Goal: Transaction & Acquisition: Book appointment/travel/reservation

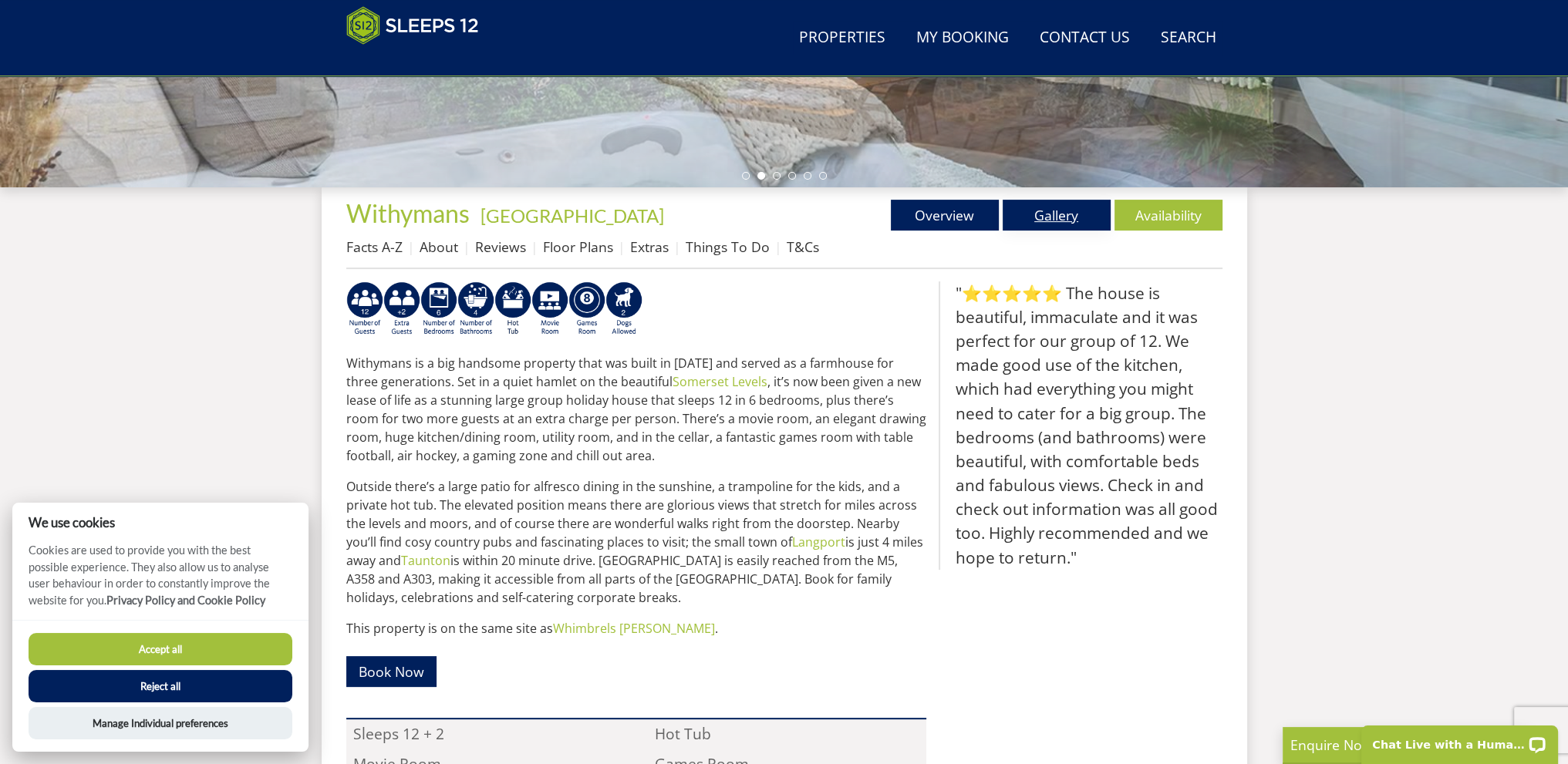
scroll to position [418, 0]
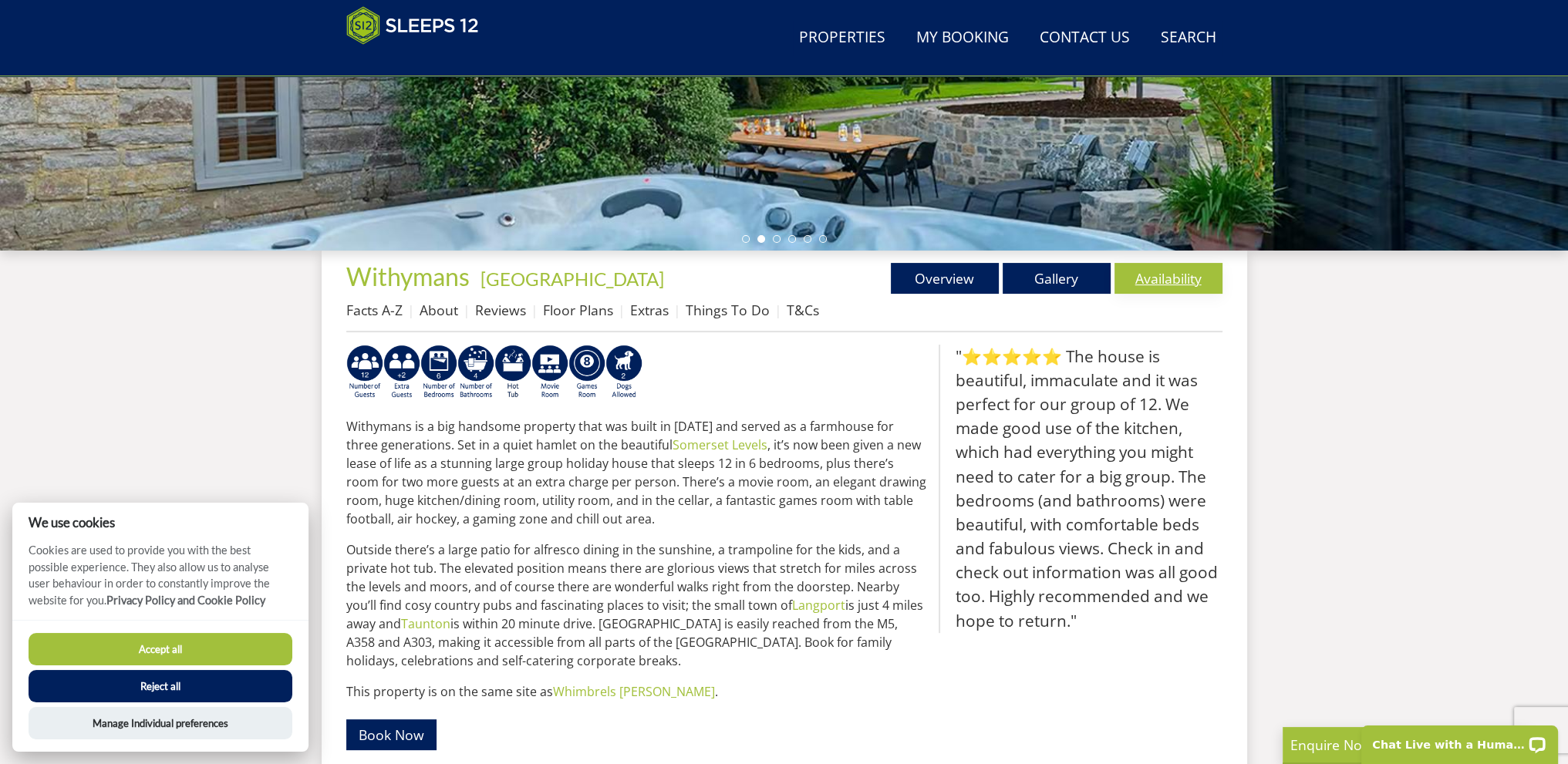
click at [1166, 270] on link "Availability" at bounding box center [1168, 278] width 108 height 31
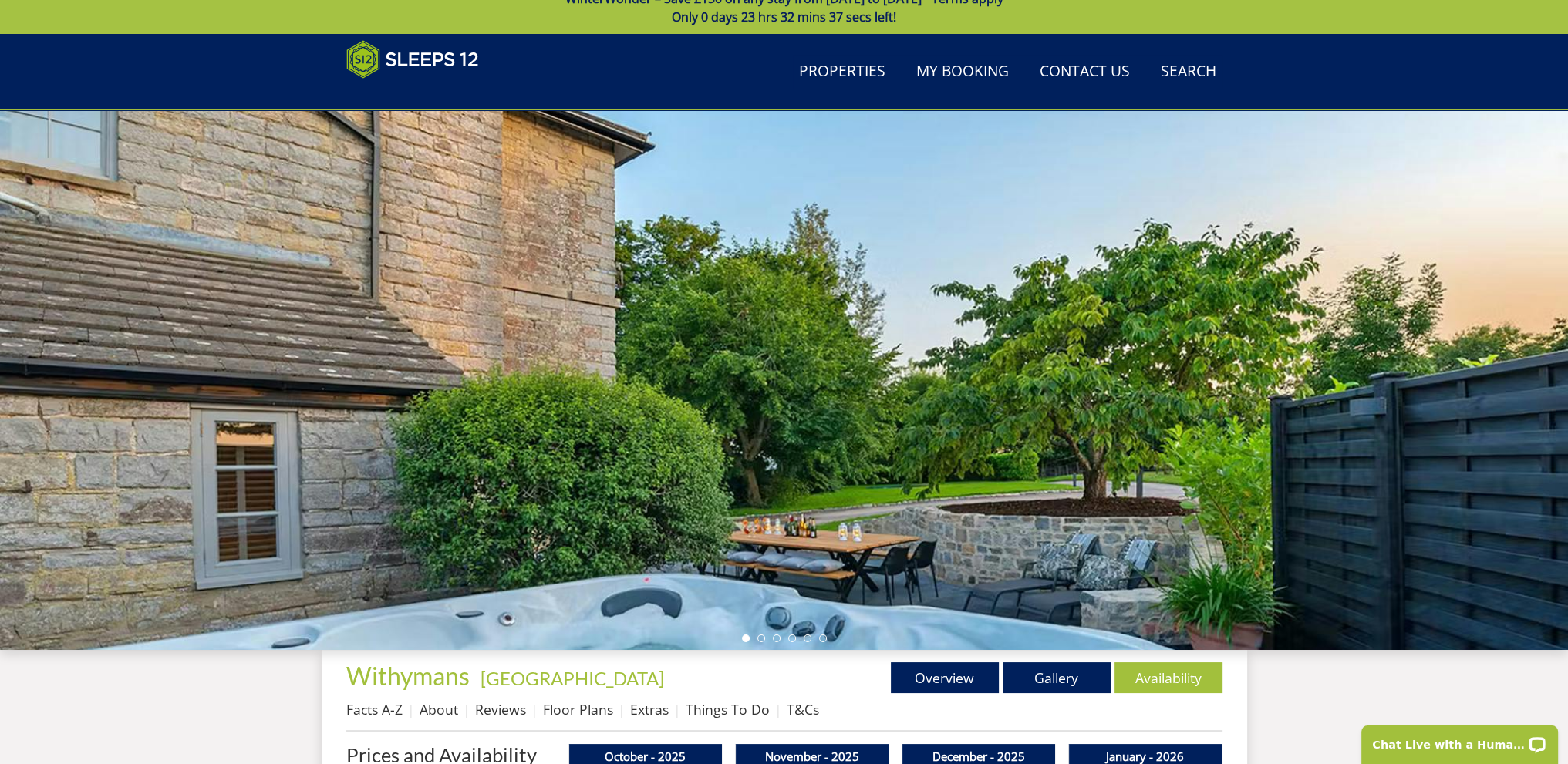
scroll to position [264, 0]
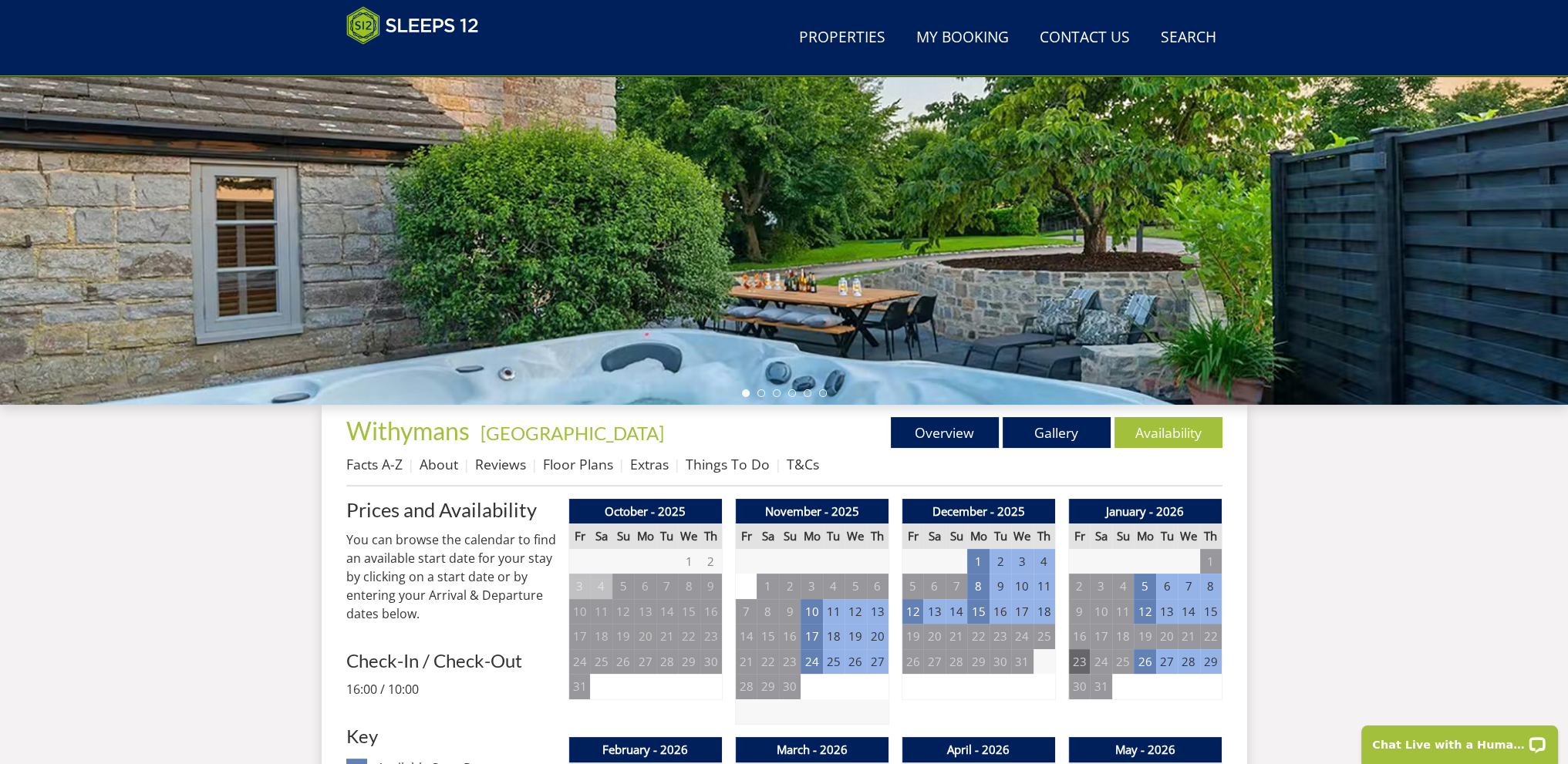
click at [1076, 664] on td "23" at bounding box center [1078, 662] width 22 height 26
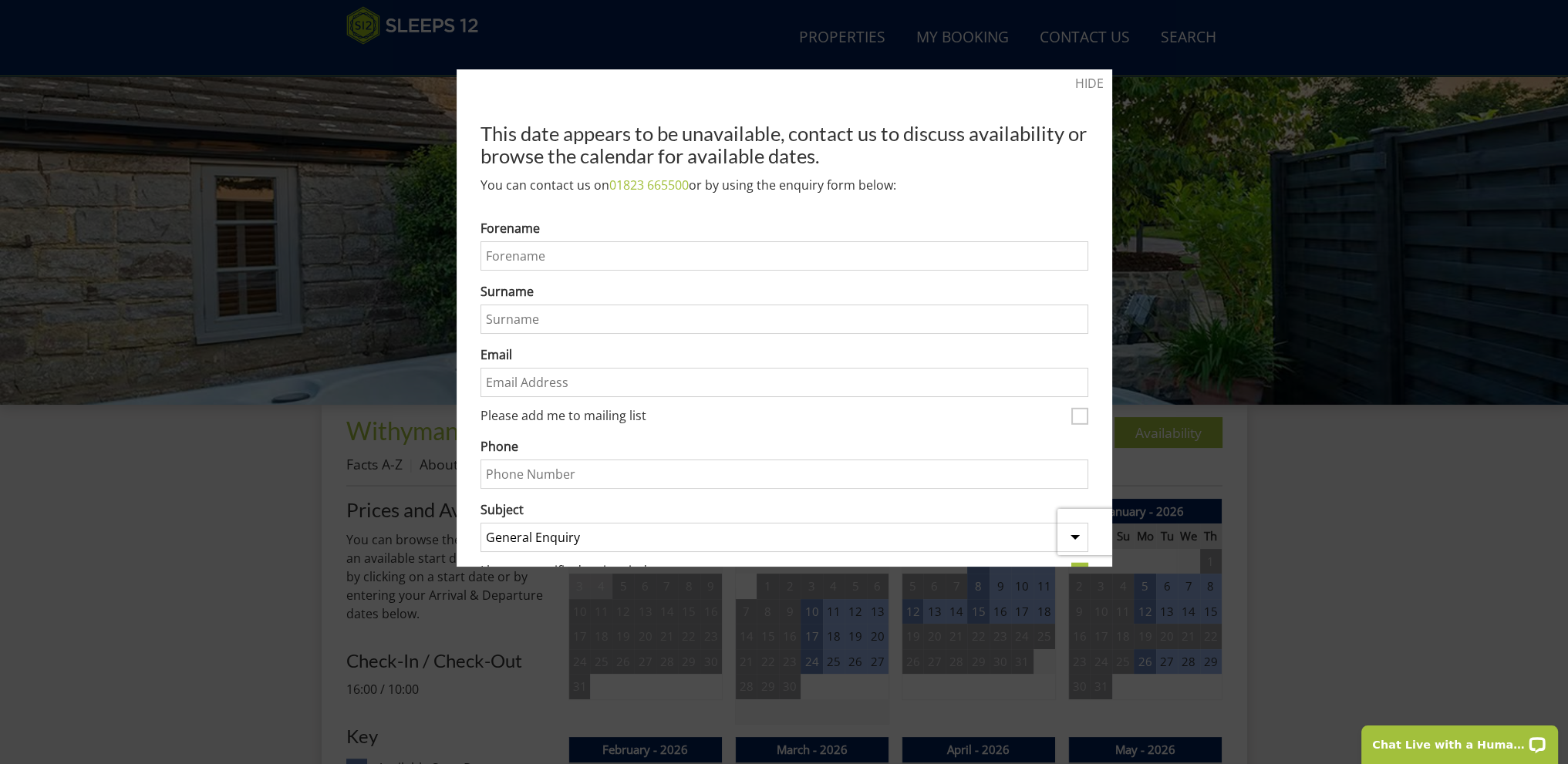
click at [1244, 192] on div at bounding box center [784, 382] width 1568 height 764
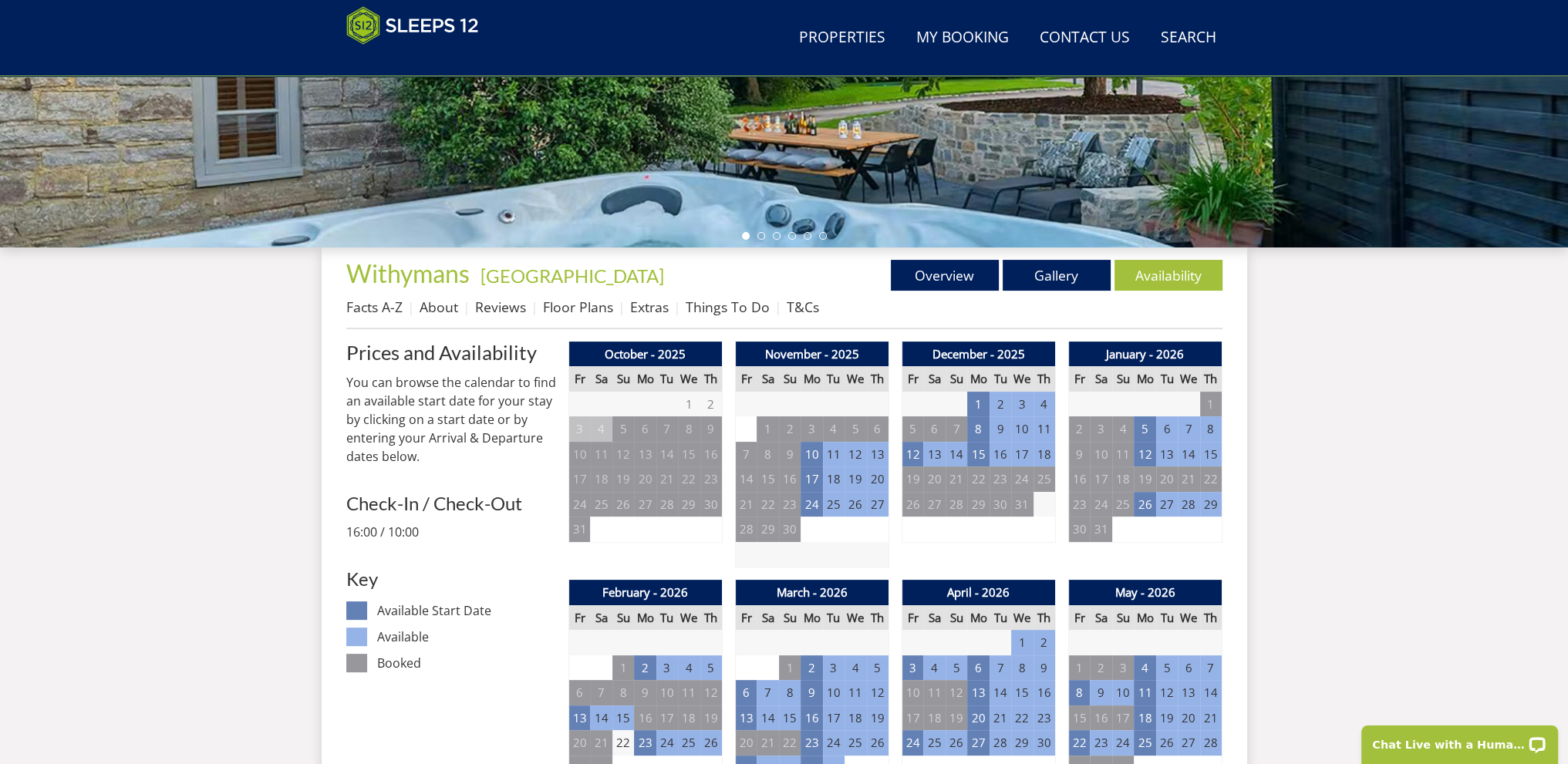
scroll to position [495, 0]
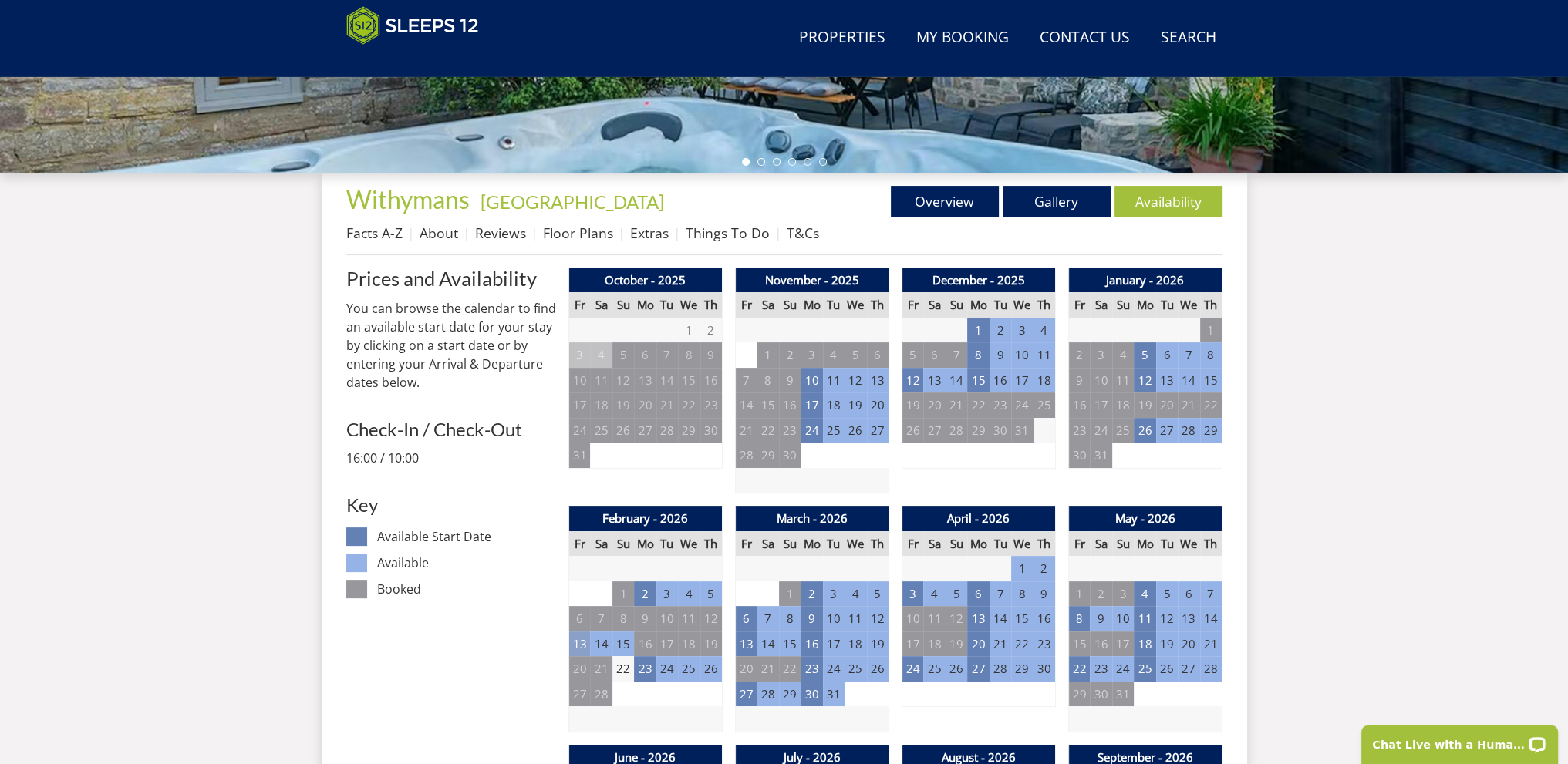
click at [580, 634] on td "13" at bounding box center [579, 643] width 22 height 26
click at [626, 643] on td "15" at bounding box center [623, 643] width 22 height 26
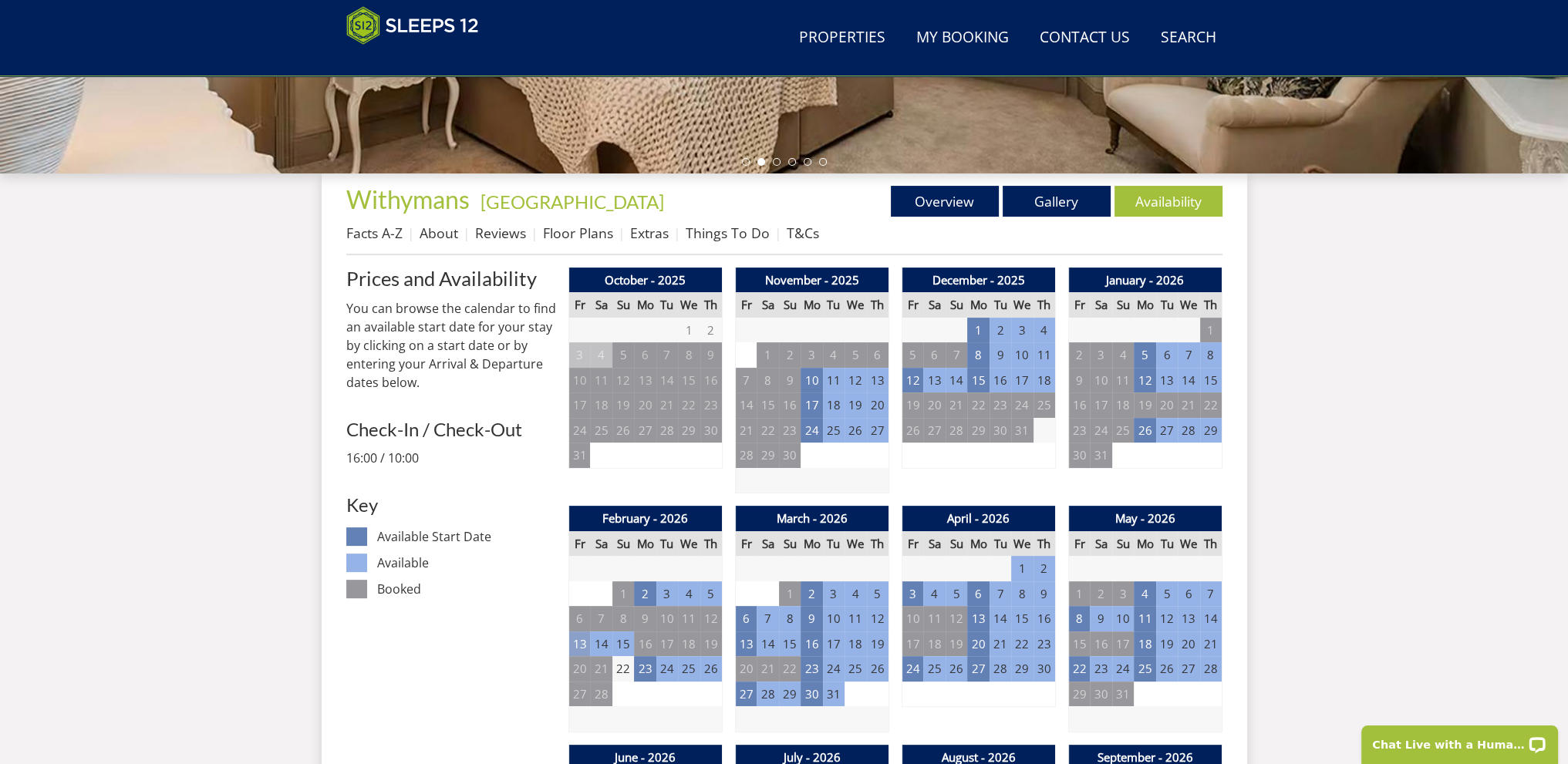
click at [581, 636] on td "13" at bounding box center [579, 643] width 22 height 26
click at [583, 736] on link "2 NIGHTS - £1,900.00" at bounding box center [583, 735] width 121 height 16
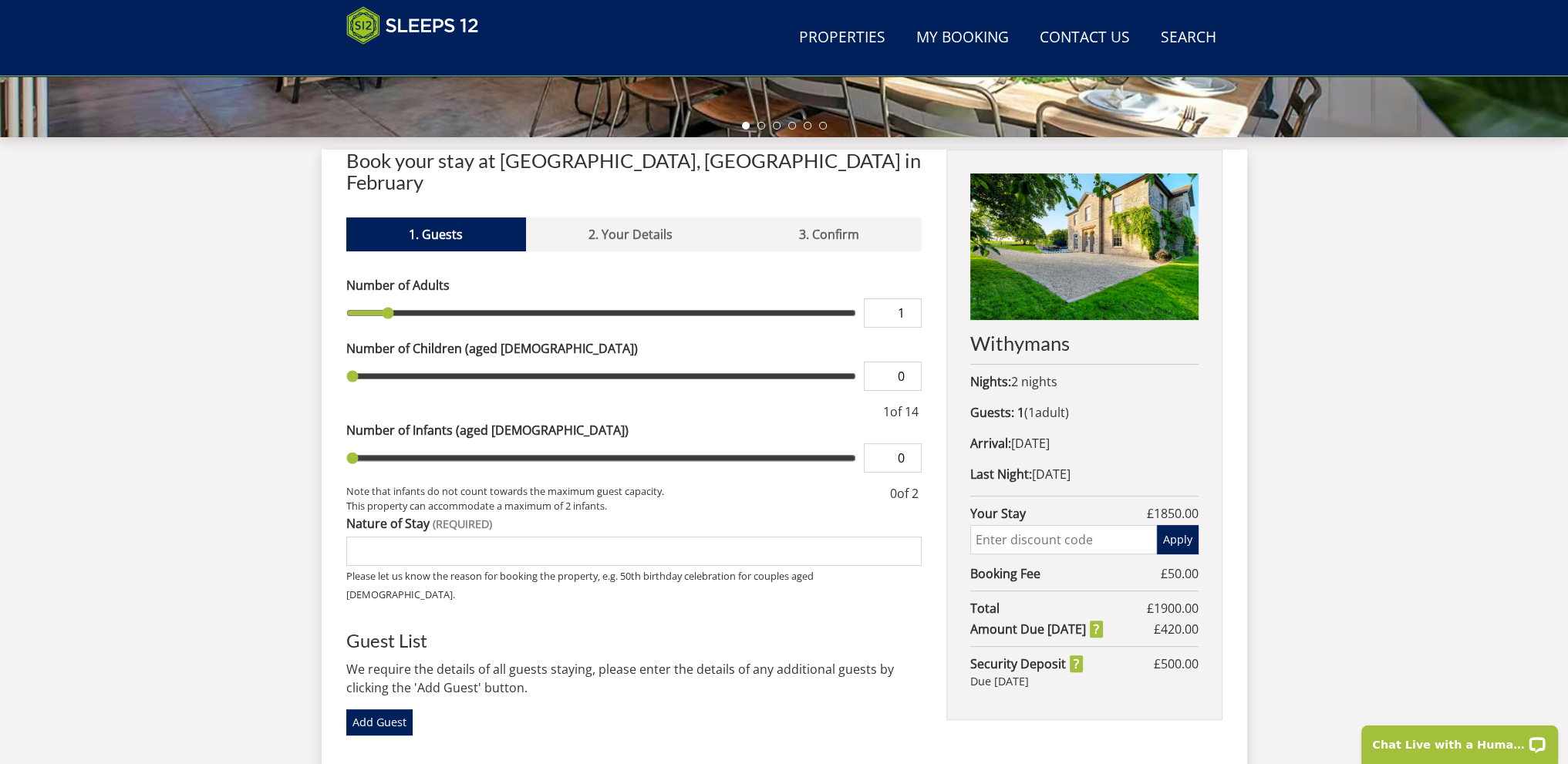
scroll to position [648, 0]
